Goal: Task Accomplishment & Management: Manage account settings

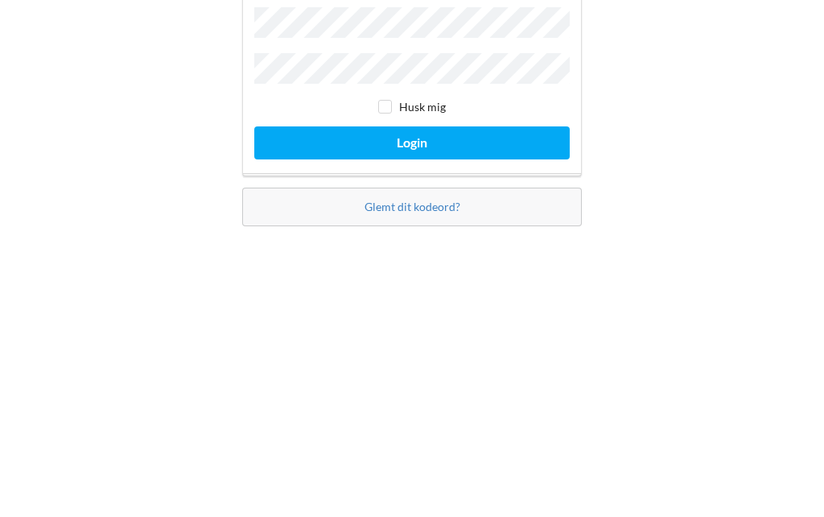
click at [485, 288] on button "Login" at bounding box center [411, 304] width 315 height 33
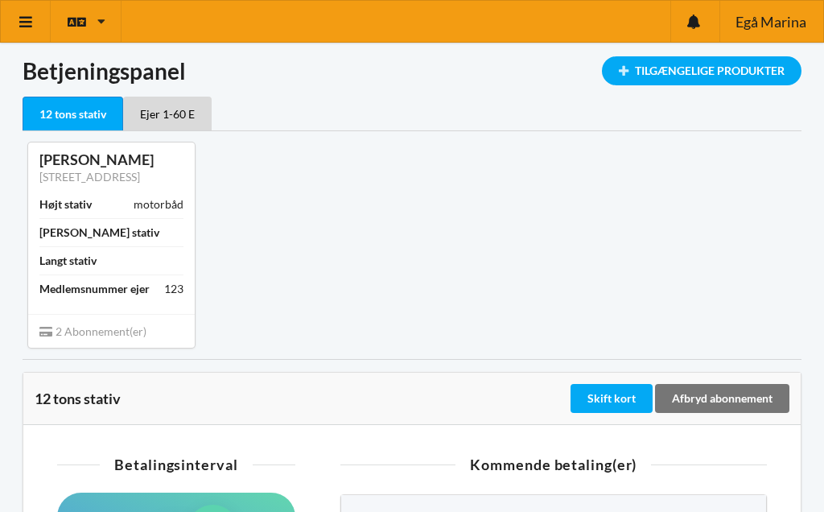
click at [21, 13] on link at bounding box center [26, 21] width 50 height 41
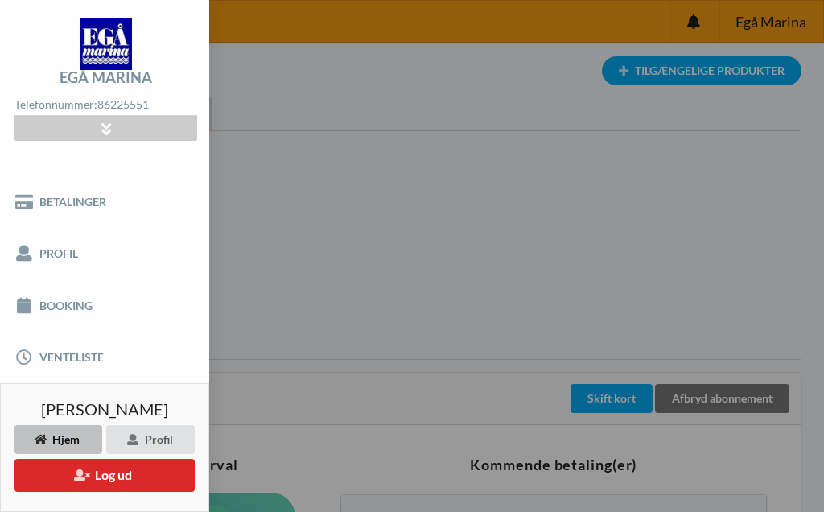
scroll to position [101, 0]
click at [117, 285] on link "Booking" at bounding box center [104, 304] width 209 height 51
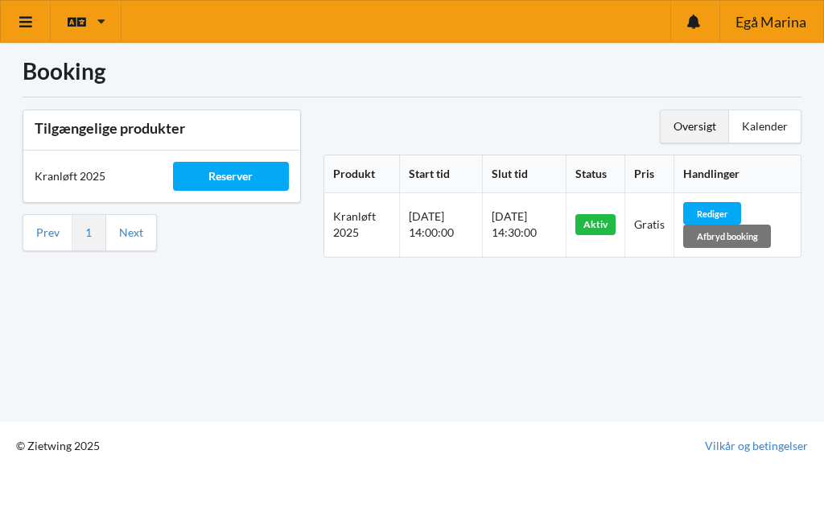
click at [30, 10] on link at bounding box center [26, 21] width 50 height 41
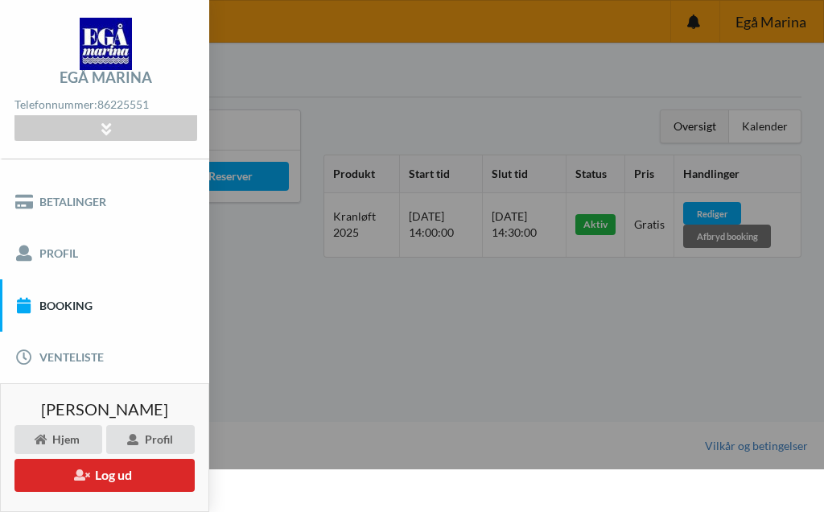
click at [145, 475] on button "Log ud" at bounding box center [104, 475] width 180 height 33
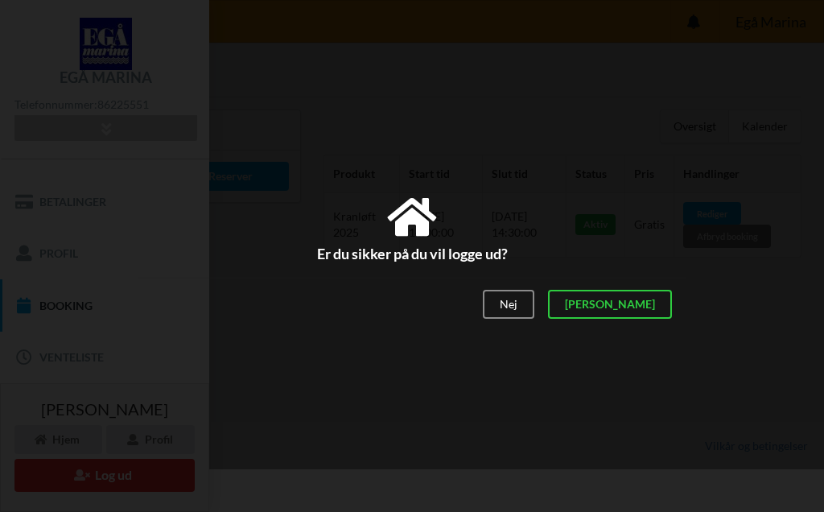
click at [663, 299] on div "[PERSON_NAME]" at bounding box center [610, 304] width 124 height 29
